Goal: Navigation & Orientation: Go to known website

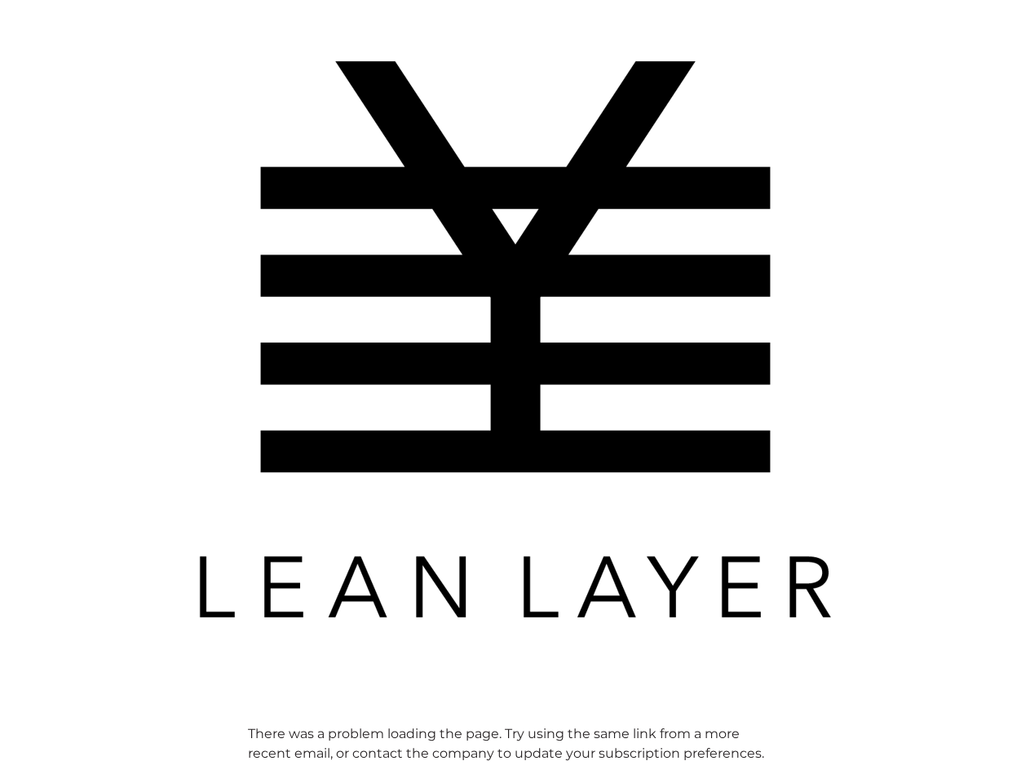
click at [515, 391] on img at bounding box center [515, 339] width 652 height 652
